Goal: Information Seeking & Learning: Check status

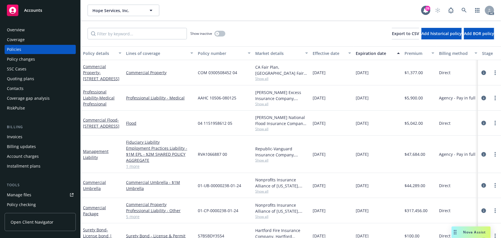
click at [33, 59] on div "Policy changes" at bounding box center [21, 59] width 28 height 9
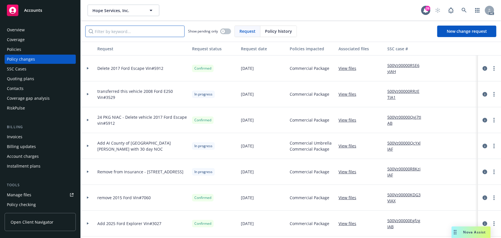
click at [115, 32] on input "Filter by keyword..." at bounding box center [134, 31] width 99 height 11
click at [87, 93] on icon at bounding box center [88, 94] width 2 height 2
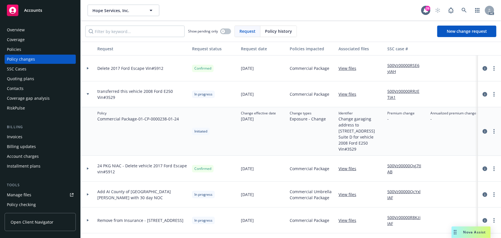
click at [87, 93] on icon at bounding box center [88, 94] width 2 height 2
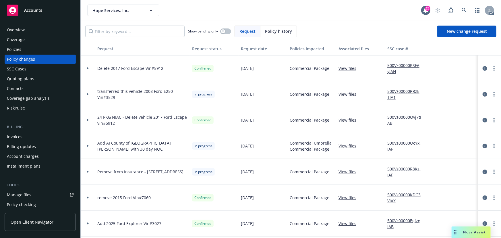
click at [87, 145] on icon at bounding box center [88, 146] width 2 height 2
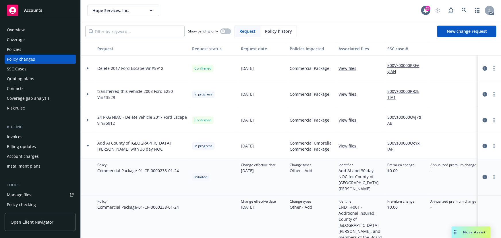
click at [89, 146] on div at bounding box center [88, 146] width 10 height 2
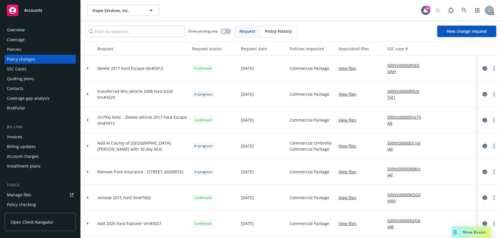
click at [390, 143] on link "500Vz00000QcYxlIAF" at bounding box center [406, 146] width 38 height 12
click at [398, 169] on link "500Vz00000R8KziIAF" at bounding box center [406, 172] width 38 height 12
